Goal: Find contact information: Find contact information

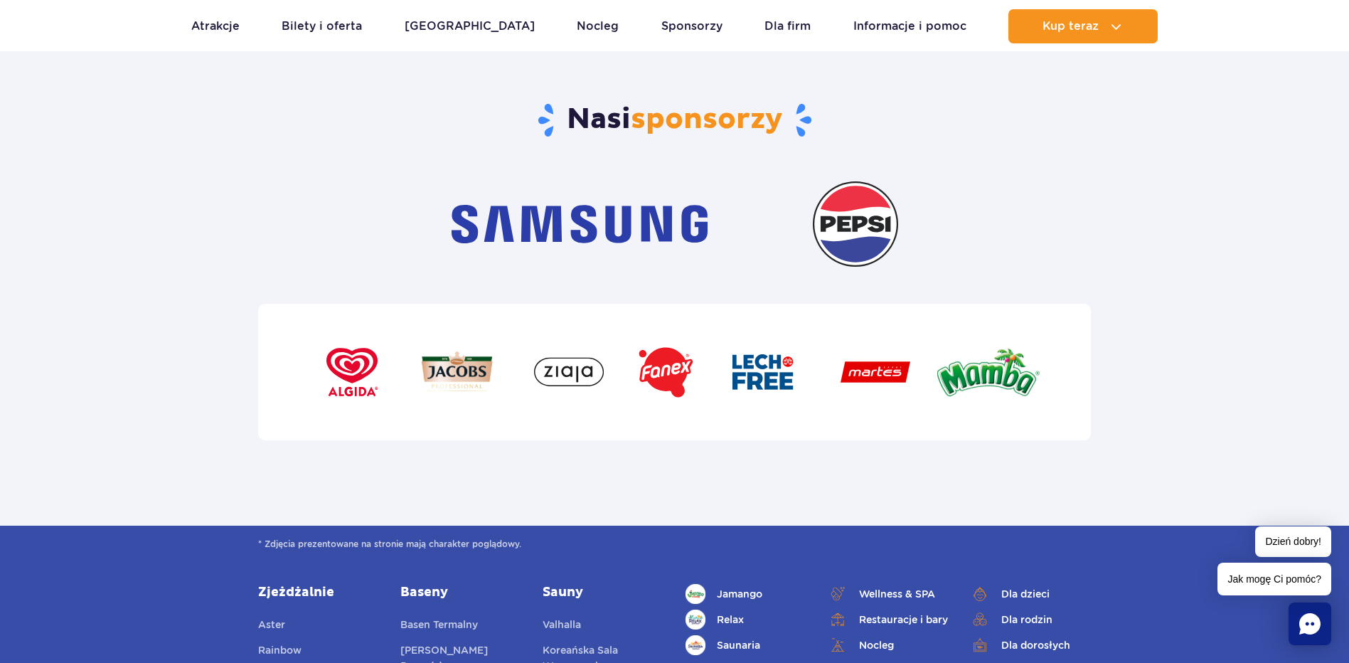
scroll to position [5191, 0]
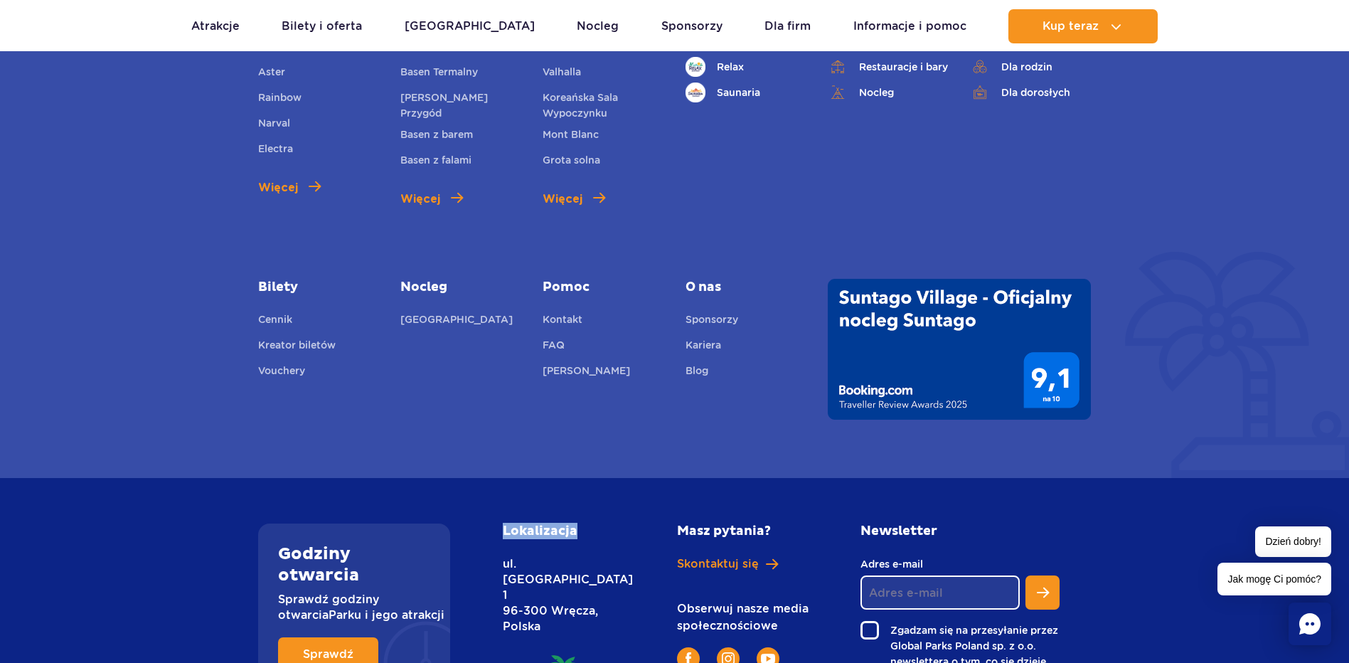
drag, startPoint x: 594, startPoint y: 493, endPoint x: 506, endPoint y: 492, distance: 87.5
click at [506, 523] on div "Lokalizacja ul. Nowy Świat 1 96-300 Wręcza, Polska" at bounding box center [573, 627] width 163 height 209
drag, startPoint x: 506, startPoint y: 492, endPoint x: 634, endPoint y: 492, distance: 128.0
click at [633, 523] on div "Lokalizacja ul. Nowy Świat 1 96-300 Wręcza, Polska" at bounding box center [573, 627] width 163 height 209
drag, startPoint x: 667, startPoint y: 492, endPoint x: 779, endPoint y: 490, distance: 111.7
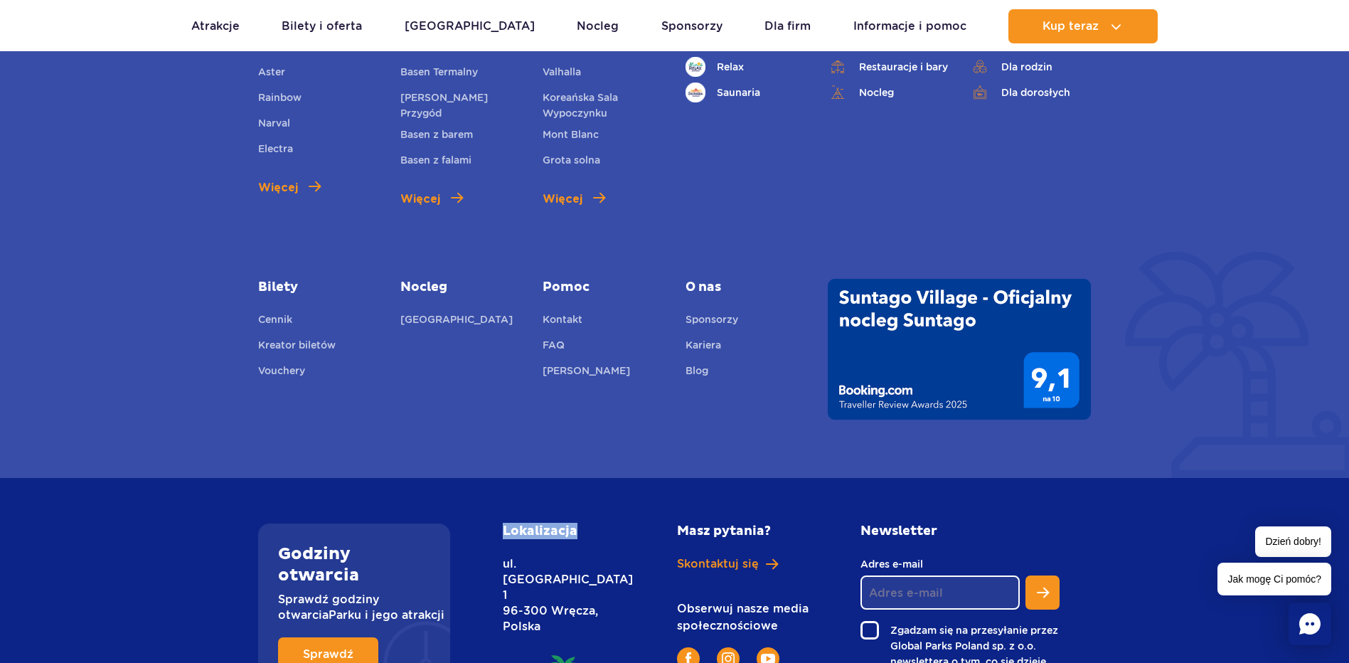
click at [779, 523] on div "Masz pytania? Skontaktuj się Obserwuj nasze media społecznościowe" at bounding box center [740, 596] width 149 height 146
drag, startPoint x: 779, startPoint y: 490, endPoint x: 951, endPoint y: 493, distance: 172.8
click at [951, 523] on h2 "Newsletter" at bounding box center [959, 531] width 199 height 16
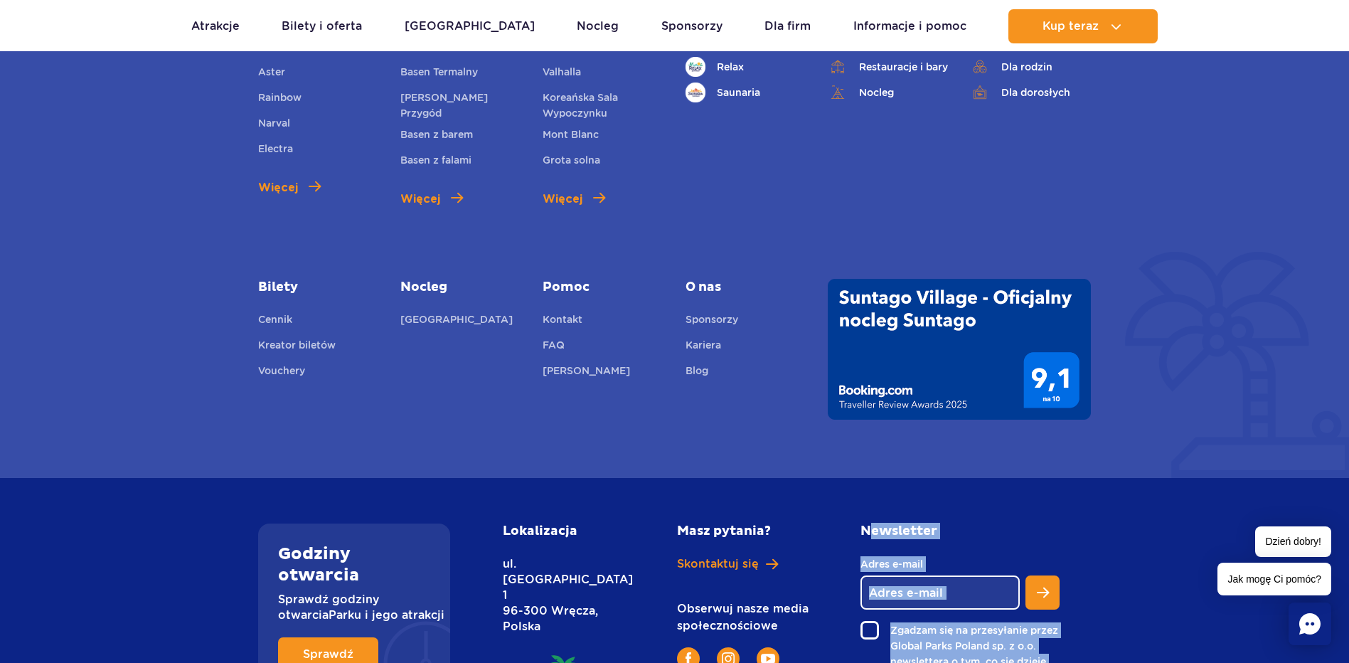
drag, startPoint x: 1039, startPoint y: 640, endPoint x: 861, endPoint y: 485, distance: 235.9
click at [861, 485] on div "Godziny otwarcia Sprawdź godziny otwarcia Parku i jego atrakcji Sprawdź Lokaliz…" at bounding box center [674, 628] width 1349 height 300
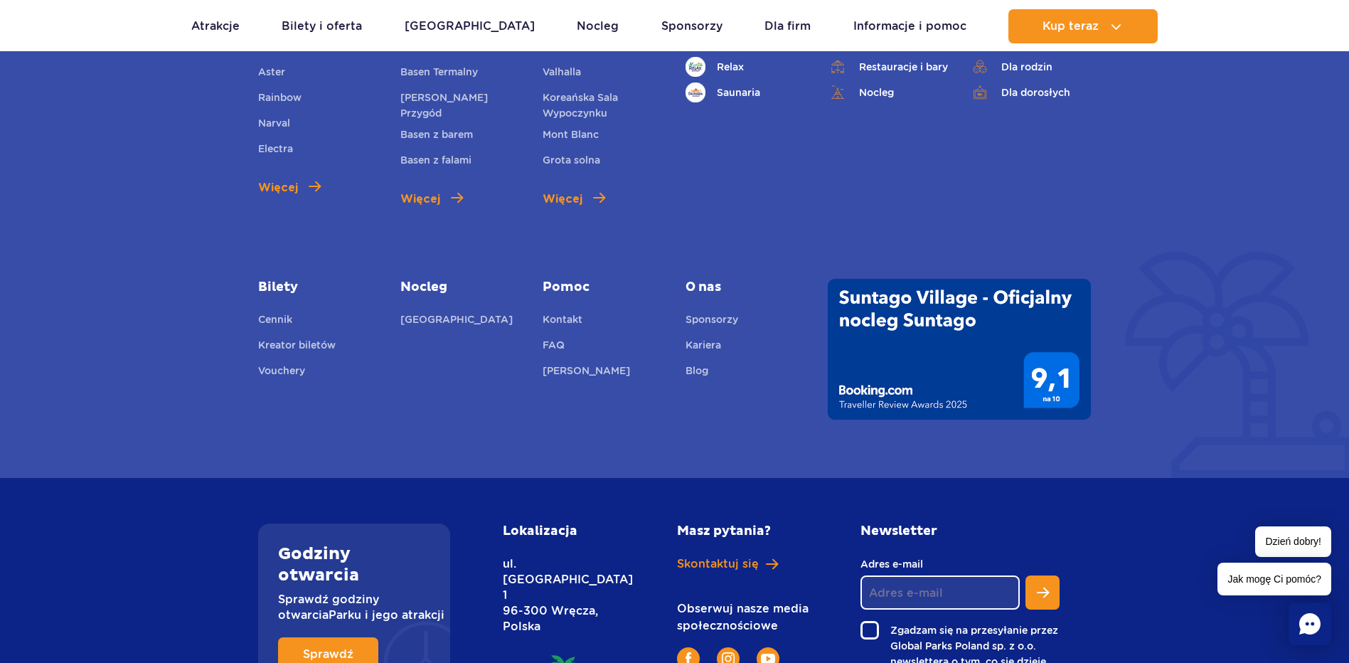
click at [521, 523] on h2 "Lokalizacja" at bounding box center [558, 531] width 110 height 16
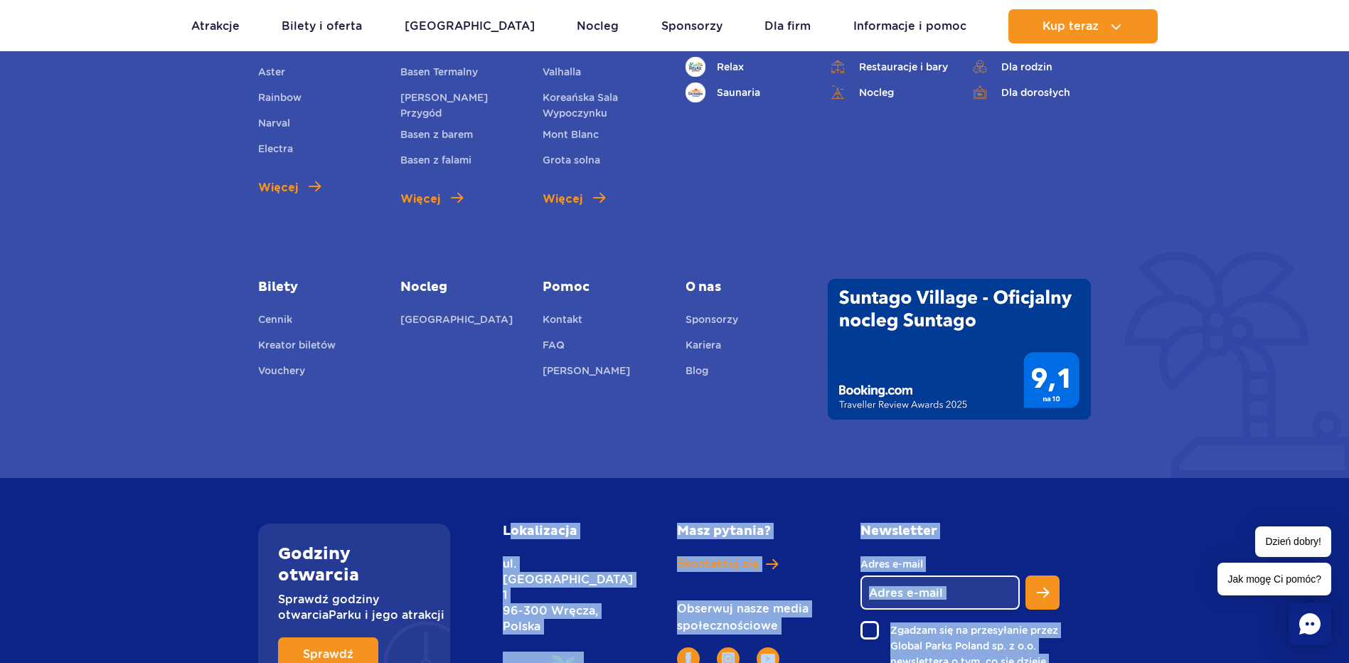
drag, startPoint x: 518, startPoint y: 492, endPoint x: 1038, endPoint y: 645, distance: 541.8
click at [1038, 645] on div "Godziny otwarcia Sprawdź godziny otwarcia Parku i jego atrakcji Sprawdź Lokaliz…" at bounding box center [674, 627] width 854 height 209
drag, startPoint x: 1038, startPoint y: 645, endPoint x: 1083, endPoint y: 646, distance: 44.8
click at [1083, 646] on div "Newsletter Adres e-mail Zgadzam się na przesyłanie przez Global Parks Poland sp…" at bounding box center [976, 627] width 252 height 209
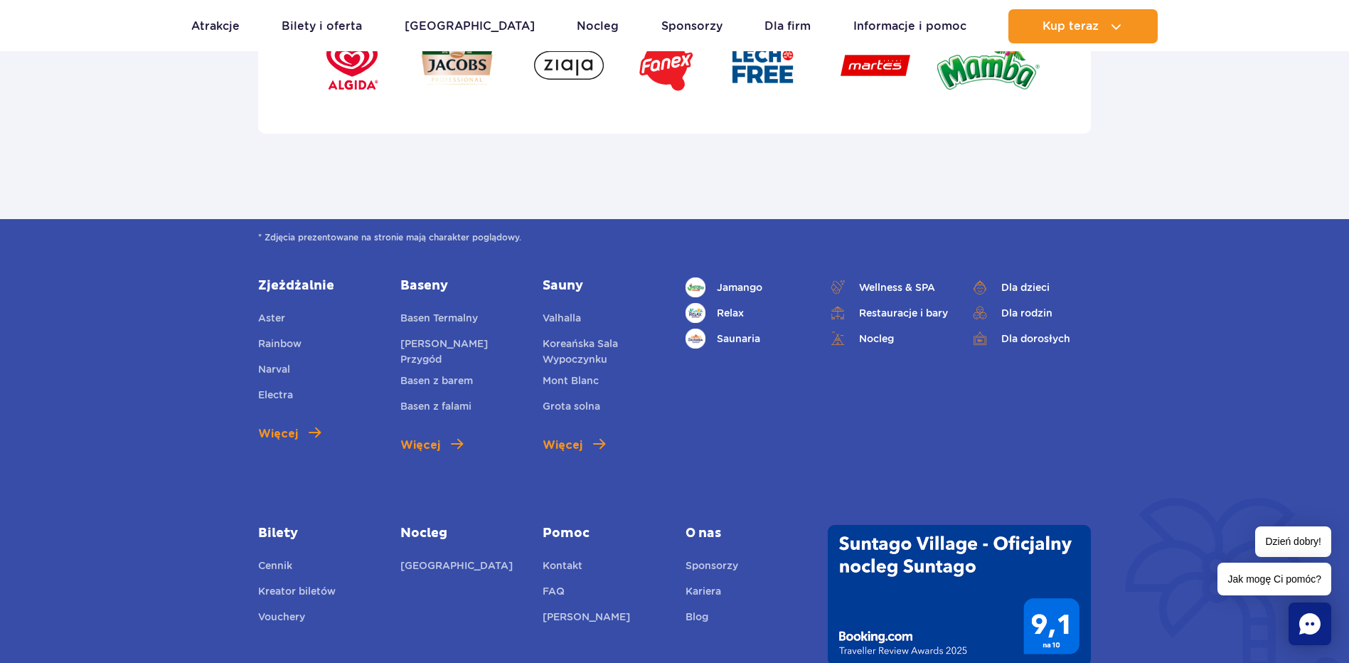
scroll to position [4977, 0]
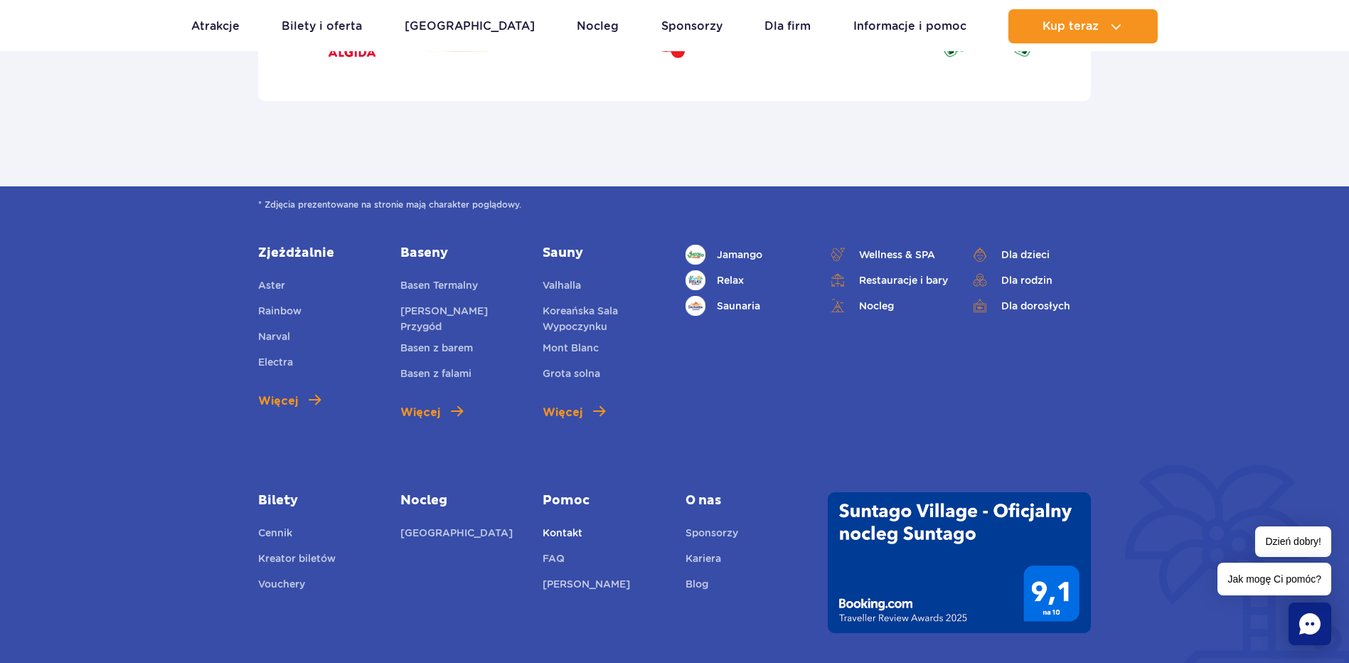
click at [573, 525] on link "Kontakt" at bounding box center [563, 535] width 40 height 20
click at [1038, 270] on link "Dla rodzin" at bounding box center [1030, 280] width 121 height 20
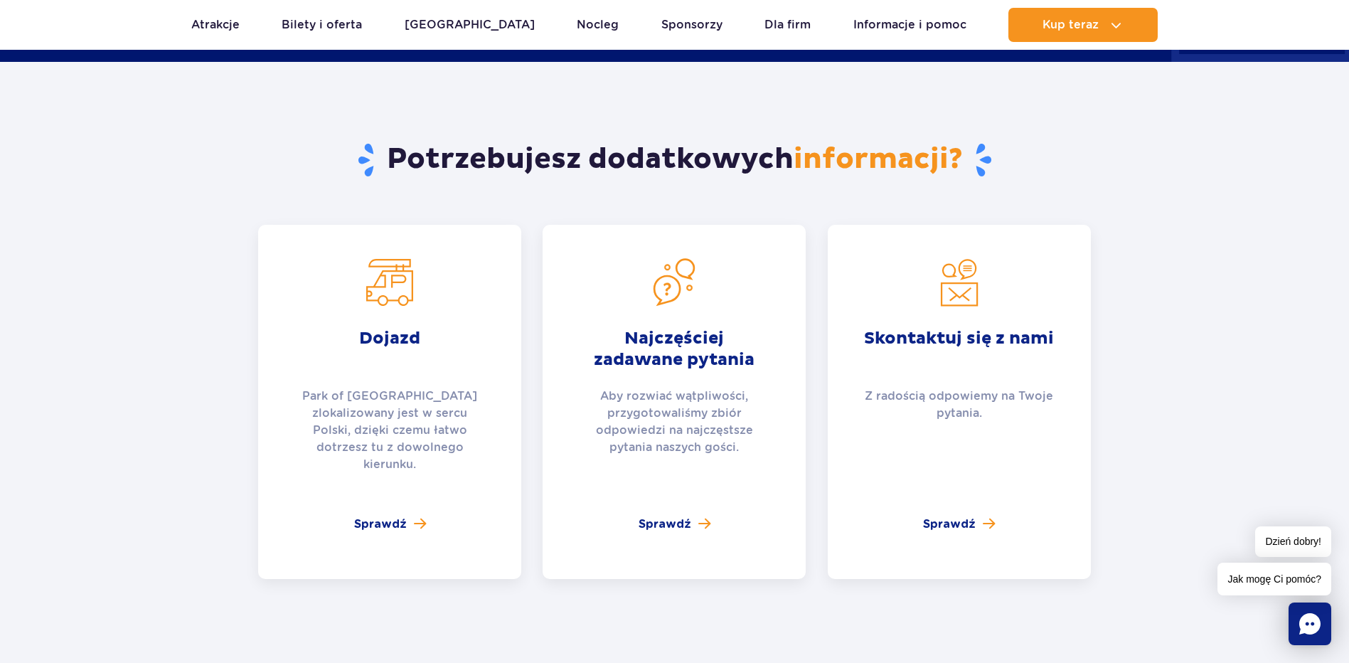
scroll to position [1849, 0]
